Goal: Task Accomplishment & Management: Manage account settings

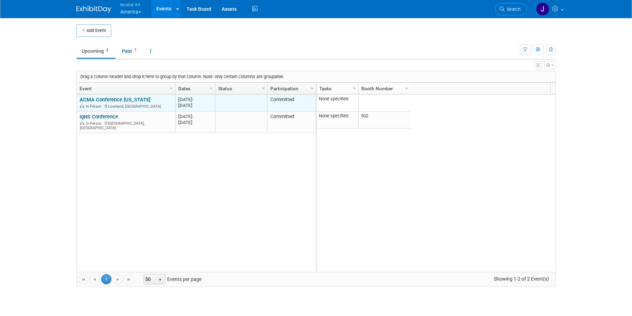
click at [136, 98] on link "ACMA Conference Colorado" at bounding box center [115, 100] width 71 height 6
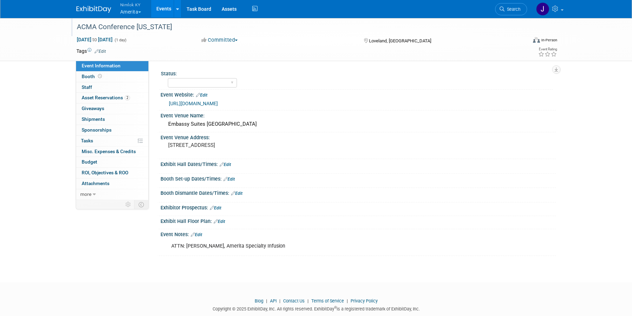
click at [167, 28] on div "ACMA Conference Colorado" at bounding box center [295, 27] width 442 height 13
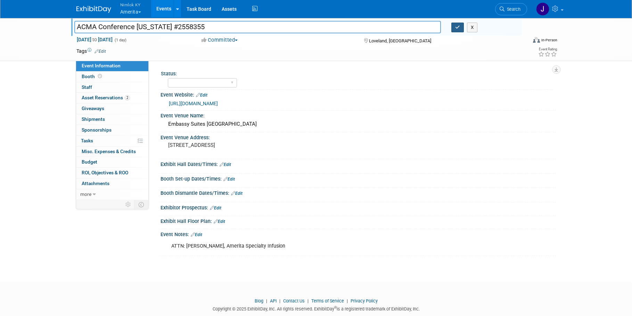
type input "ACMA Conference Colorado #2558355"
click at [458, 28] on icon "button" at bounding box center [457, 27] width 5 height 5
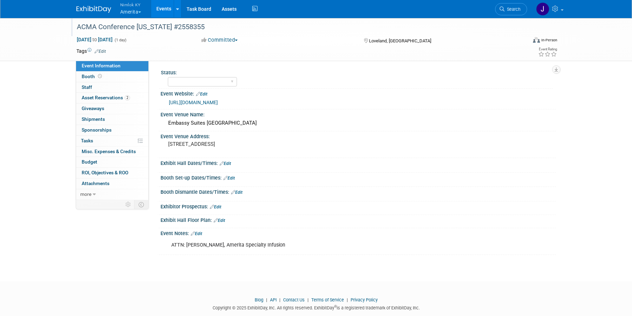
scroll to position [1, 0]
click at [196, 79] on select "Complete Preparing Shipment Shipping to Rep/AdvWH Waiting on RTN Shipment" at bounding box center [202, 81] width 69 height 9
select select "Preparing Shipment"
click at [168, 77] on select "Complete Preparing Shipment Shipping to Rep/AdvWH Waiting on RTN Shipment" at bounding box center [202, 81] width 69 height 9
drag, startPoint x: 163, startPoint y: 28, endPoint x: 76, endPoint y: 31, distance: 87.2
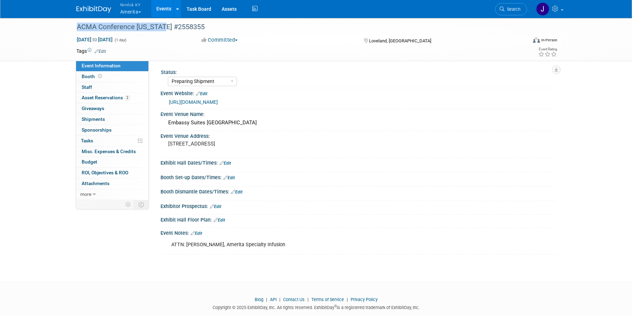
click at [76, 31] on div "ACMA Conference Colorado #2558355" at bounding box center [295, 27] width 442 height 13
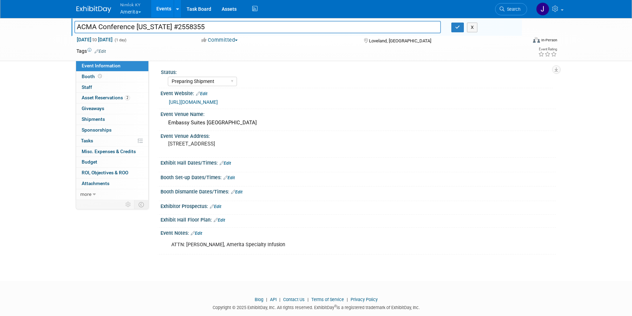
drag, startPoint x: 163, startPoint y: 28, endPoint x: 64, endPoint y: 27, distance: 99.0
click at [64, 27] on div "ACMA Conference Colorado #2558355 ACMA Conference Colorado #2558355 X Sep 19, 2…" at bounding box center [316, 39] width 632 height 44
click at [456, 28] on icon "button" at bounding box center [457, 27] width 5 height 5
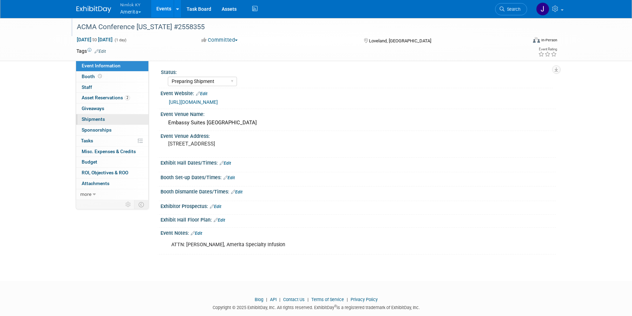
click at [105, 119] on link "0 Shipments 0" at bounding box center [112, 119] width 72 height 10
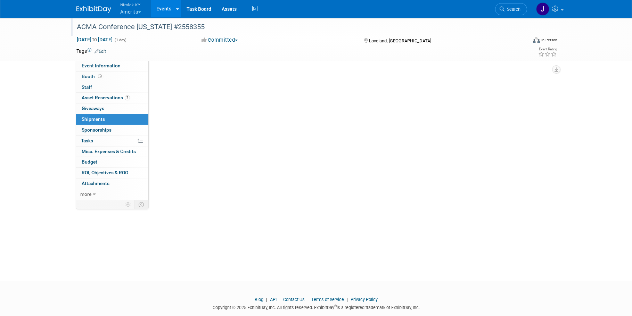
scroll to position [0, 0]
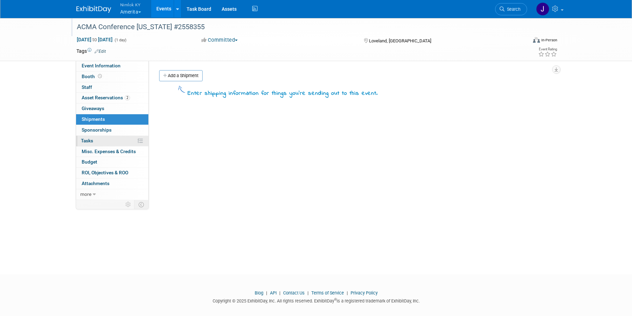
click at [110, 142] on link "0% Tasks 0%" at bounding box center [112, 141] width 72 height 10
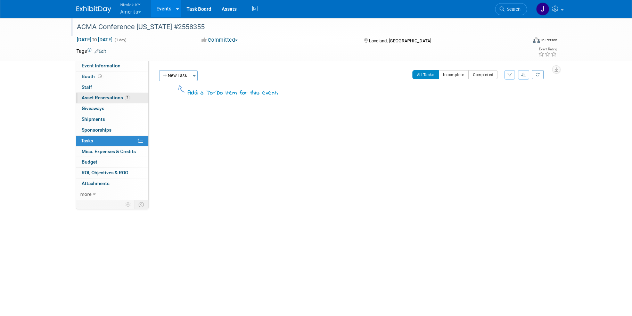
click at [108, 100] on span "Asset Reservations 2" at bounding box center [106, 98] width 48 height 6
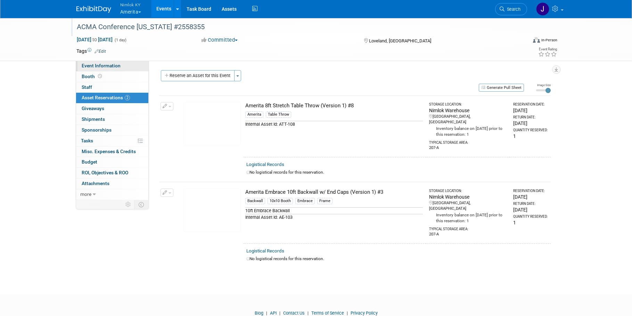
click at [139, 71] on link "Event Information" at bounding box center [112, 66] width 72 height 10
select select "Preparing Shipment"
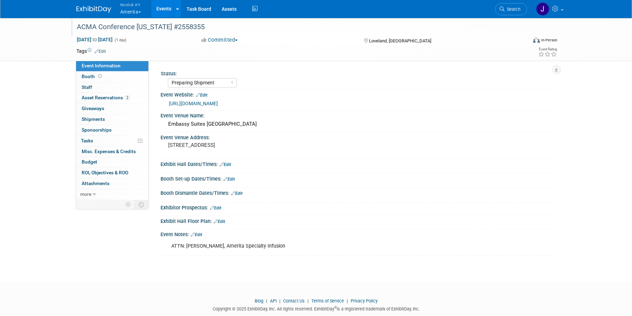
drag, startPoint x: 313, startPoint y: 107, endPoint x: 272, endPoint y: 100, distance: 40.9
click at [313, 107] on div "https://events.acmaweb.org/website/83012/why_exhibit/" at bounding box center [360, 104] width 382 height 8
click at [218, 103] on link "https://events.acmaweb.org/website/83012/why_exhibit/" at bounding box center [193, 104] width 49 height 6
click at [280, 249] on div "ATTN: Brooke Underbrink, Amerita Specialty Infusion" at bounding box center [322, 246] width 313 height 14
drag, startPoint x: 288, startPoint y: 246, endPoint x: 170, endPoint y: 248, distance: 118.5
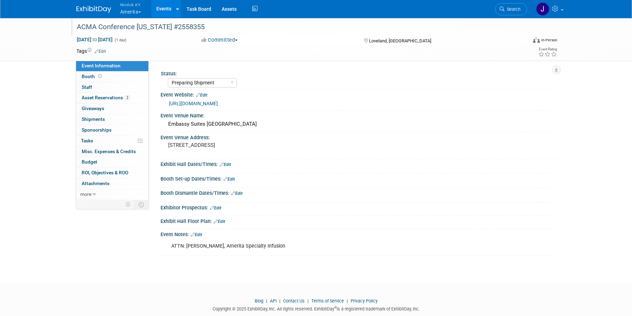
click at [170, 248] on div "ATTN: Brooke Underbrink, Amerita Specialty Infusion" at bounding box center [322, 246] width 313 height 14
copy div "ATTN: Brooke Underbrink, Amerita Specialty Infusion"
click at [132, 10] on button "Nimlok KY Amerita" at bounding box center [134, 9] width 31 height 18
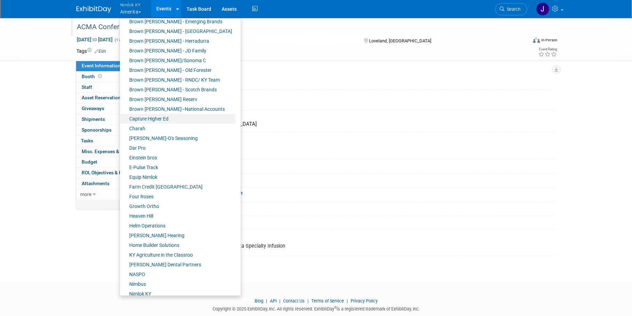
scroll to position [54, 0]
click at [148, 185] on link "Farm Credit [GEOGRAPHIC_DATA]" at bounding box center [178, 186] width 116 height 10
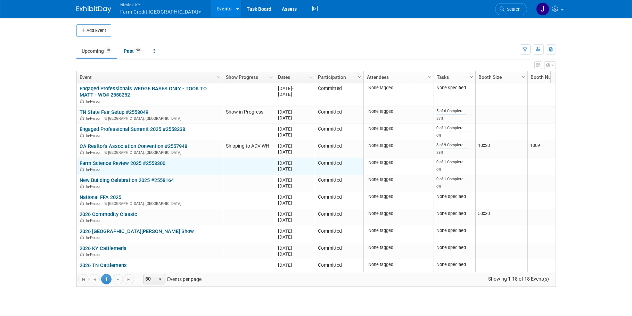
click at [138, 163] on link "Farm Science Review 2025 #2558300" at bounding box center [123, 163] width 86 height 6
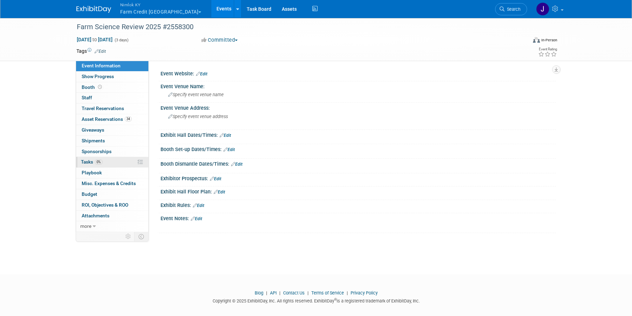
click at [114, 161] on link "0% Tasks 0%" at bounding box center [112, 162] width 72 height 10
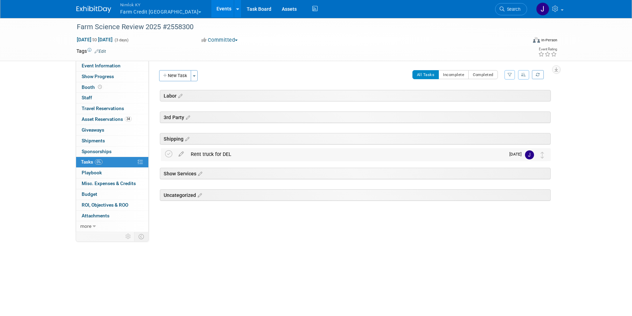
click at [221, 156] on div "Rent truck for DEL" at bounding box center [346, 154] width 318 height 12
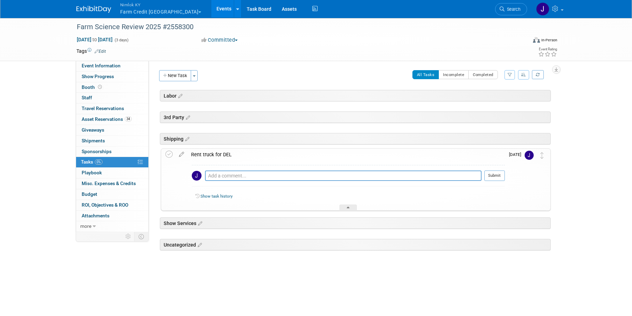
click at [221, 156] on div "Rent truck for DEL" at bounding box center [346, 155] width 317 height 12
